Goal: Transaction & Acquisition: Subscribe to service/newsletter

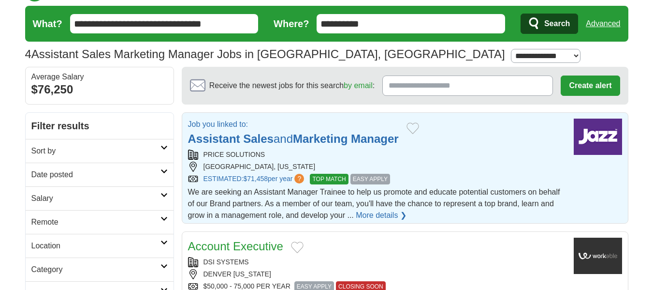
scroll to position [22, 0]
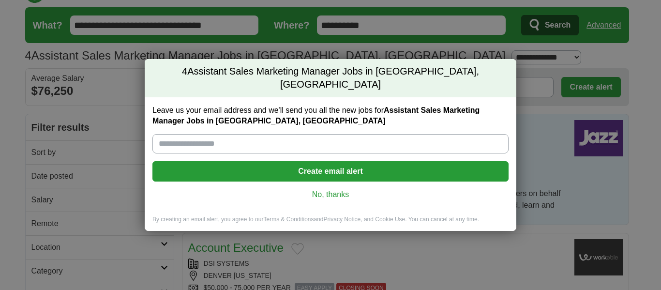
type input "**********"
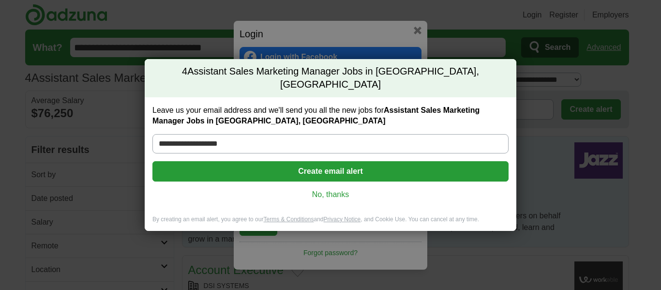
click at [464, 165] on button "Create email alert" at bounding box center [330, 171] width 356 height 20
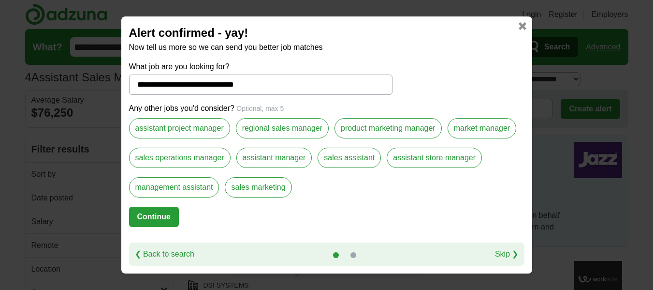
scroll to position [1, 0]
click at [281, 184] on label "sales marketing" at bounding box center [258, 187] width 67 height 20
click at [253, 183] on label "sales marketing" at bounding box center [258, 187] width 67 height 20
click at [171, 221] on button "Continue" at bounding box center [154, 216] width 50 height 20
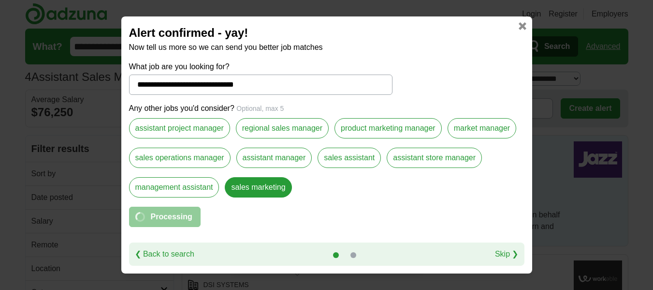
select select "*"
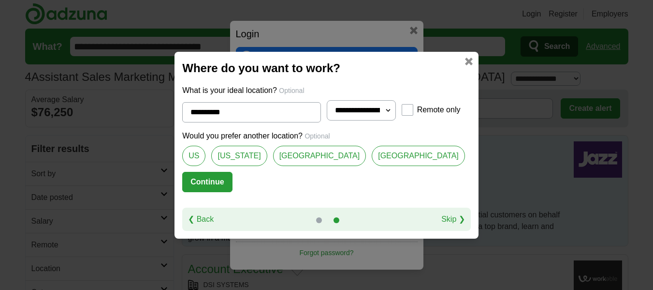
click at [237, 157] on link "[US_STATE]" at bounding box center [239, 156] width 56 height 20
click at [280, 154] on link "[GEOGRAPHIC_DATA]" at bounding box center [319, 156] width 93 height 20
click at [372, 151] on link "[GEOGRAPHIC_DATA]" at bounding box center [418, 156] width 93 height 20
type input "**********"
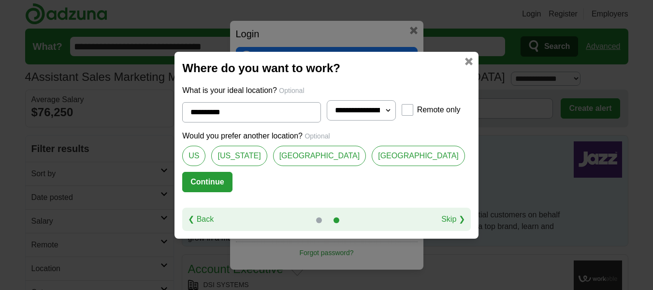
click at [232, 183] on button "Continue" at bounding box center [207, 182] width 50 height 20
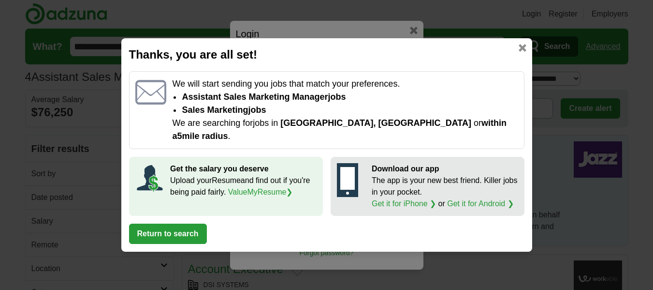
click at [251, 179] on p "Upload your Resume and find out if you're being paid fairly. ValueMyResume ❯" at bounding box center [243, 186] width 147 height 23
click at [190, 223] on button "Return to search" at bounding box center [168, 233] width 78 height 20
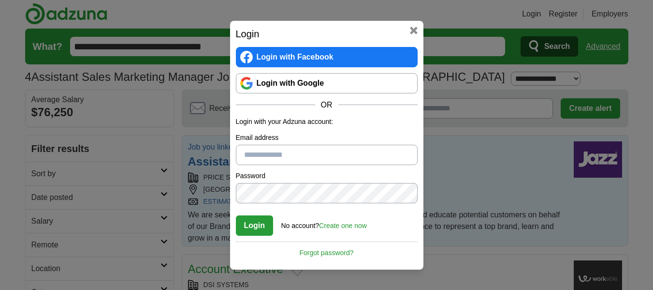
drag, startPoint x: 190, startPoint y: 222, endPoint x: 206, endPoint y: 205, distance: 23.9
click at [206, 205] on div "Login Login with Facebook Login with Google OR Login with your Adzuna account: …" at bounding box center [326, 145] width 653 height 290
type input "**********"
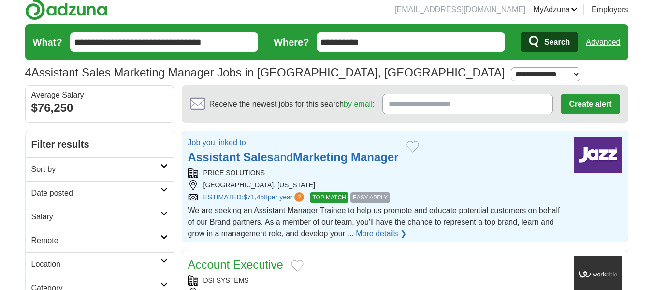
scroll to position [22, 0]
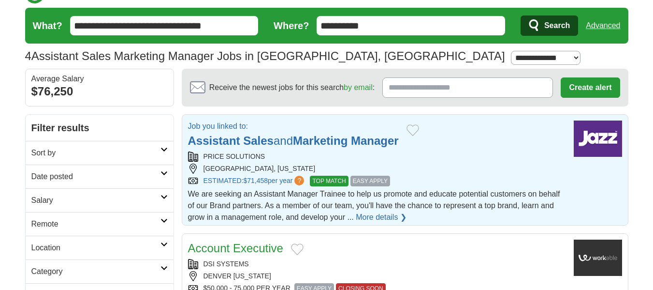
click at [396, 173] on div "[GEOGRAPHIC_DATA], [US_STATE]" at bounding box center [377, 168] width 378 height 10
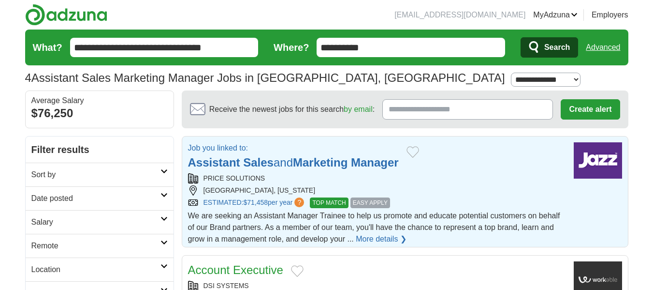
click at [461, 23] on header "driscoll63@gmail.com MyAdzuna Alerts Favorites Resumes ApplyIQ Preferences Post…" at bounding box center [326, 45] width 603 height 90
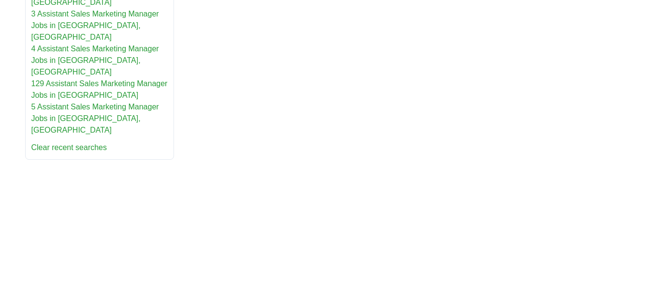
scroll to position [585, 0]
